Goal: Navigation & Orientation: Find specific page/section

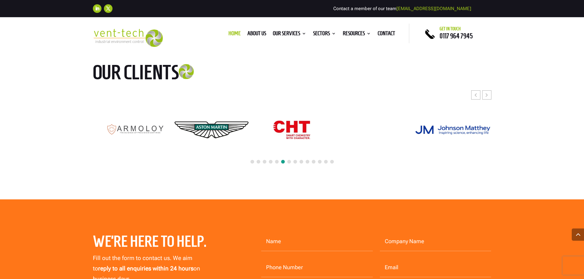
scroll to position [2792, 0]
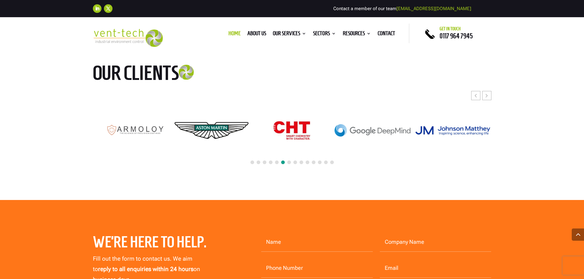
click at [252, 163] on span at bounding box center [253, 163] width 4 height 4
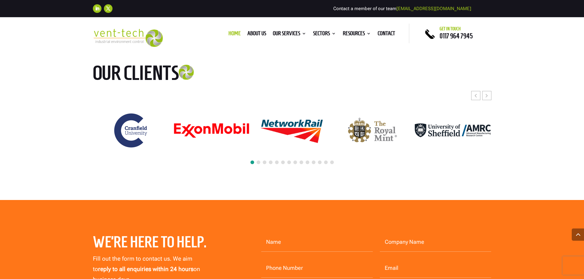
click at [257, 163] on span at bounding box center [259, 163] width 4 height 4
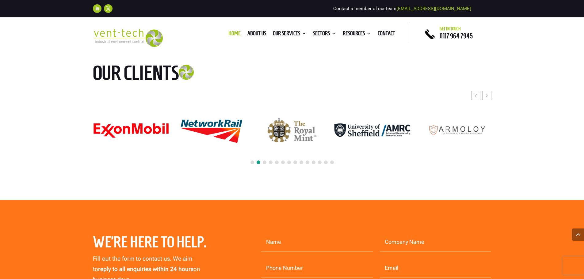
click at [267, 163] on div at bounding box center [292, 162] width 399 height 13
click at [267, 164] on div at bounding box center [292, 162] width 399 height 13
click at [265, 164] on span at bounding box center [265, 163] width 4 height 4
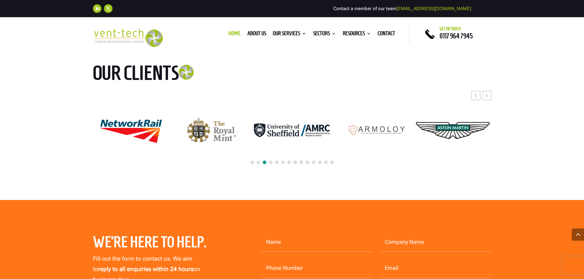
click at [272, 164] on span at bounding box center [271, 163] width 4 height 4
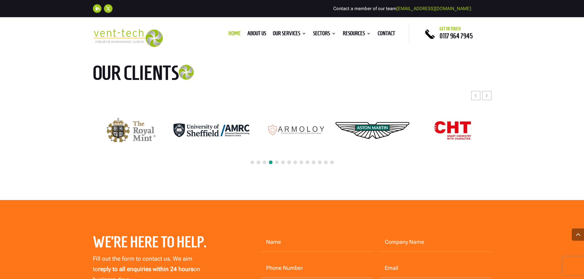
click at [277, 164] on span at bounding box center [277, 163] width 4 height 4
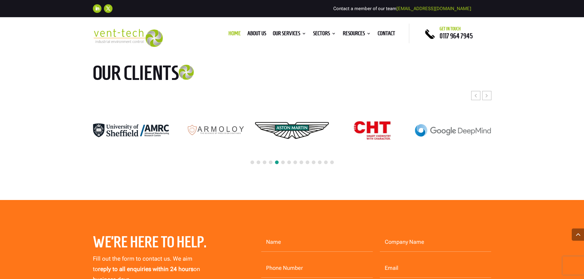
click at [284, 164] on span at bounding box center [283, 163] width 4 height 4
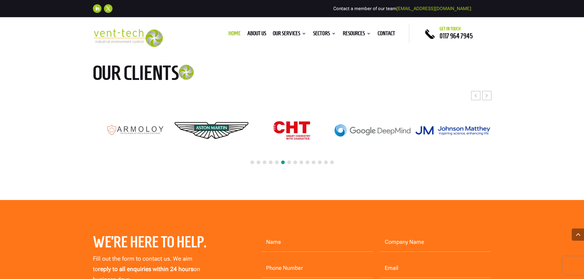
click at [290, 164] on span at bounding box center [289, 163] width 4 height 4
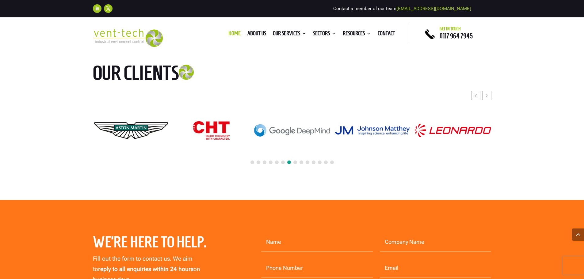
click at [297, 164] on div at bounding box center [292, 162] width 399 height 13
click at [295, 163] on span at bounding box center [296, 163] width 4 height 4
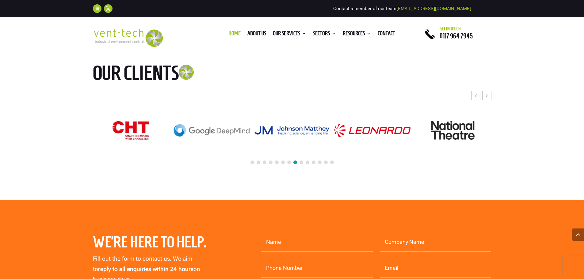
click at [301, 164] on span at bounding box center [302, 163] width 4 height 4
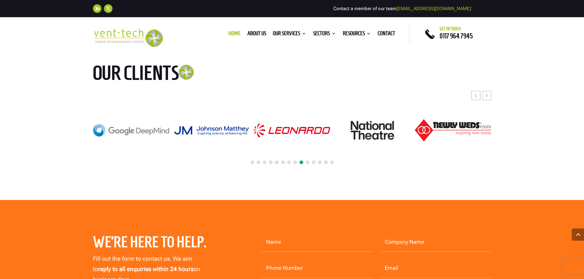
click at [309, 164] on div at bounding box center [292, 162] width 399 height 13
click at [308, 163] on span at bounding box center [308, 163] width 4 height 4
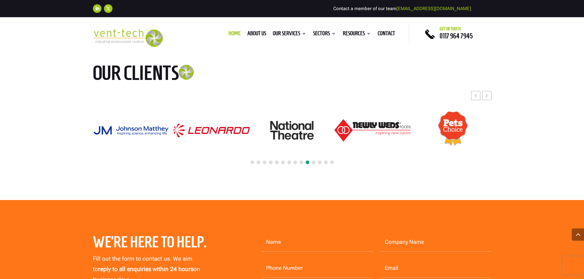
click at [315, 164] on span at bounding box center [314, 163] width 4 height 4
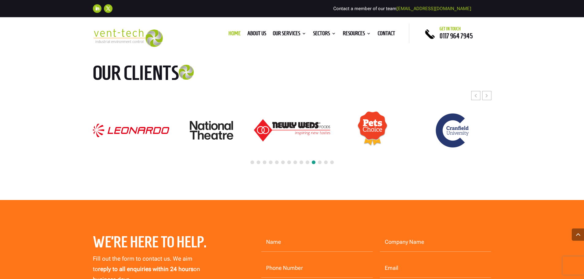
click at [321, 164] on span at bounding box center [320, 163] width 4 height 4
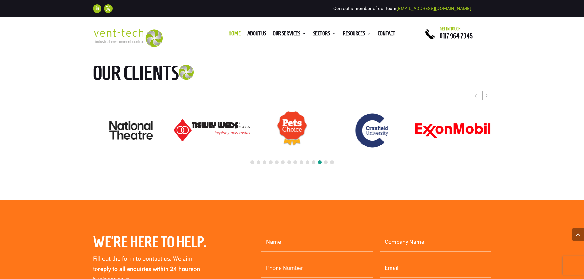
click at [325, 164] on span at bounding box center [326, 163] width 4 height 4
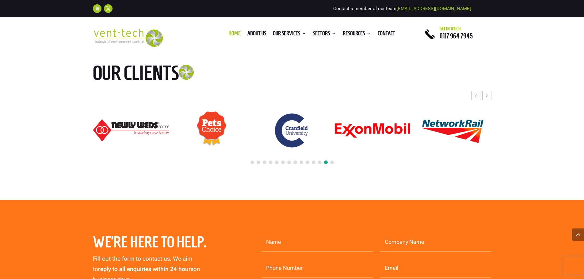
click at [333, 164] on span at bounding box center [332, 163] width 4 height 4
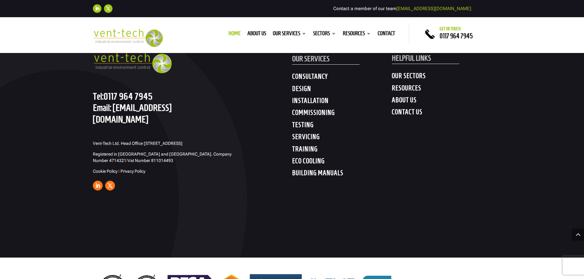
scroll to position [3184, 0]
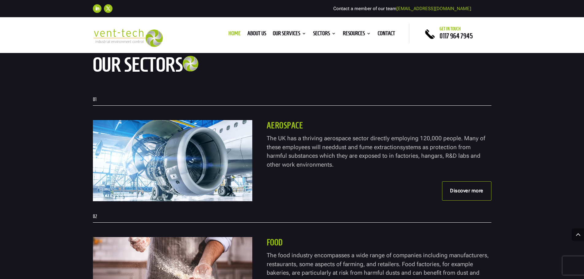
drag, startPoint x: 255, startPoint y: 159, endPoint x: 250, endPoint y: 46, distance: 113.0
